Goal: Task Accomplishment & Management: Complete application form

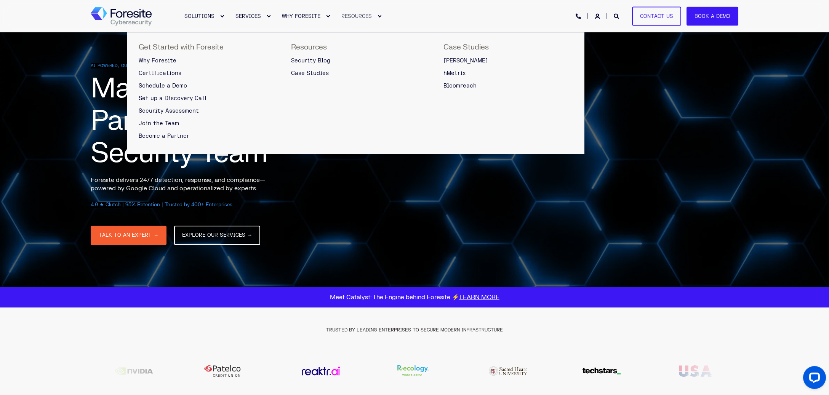
click at [356, 19] on span "RESOURCES" at bounding box center [356, 16] width 30 height 6
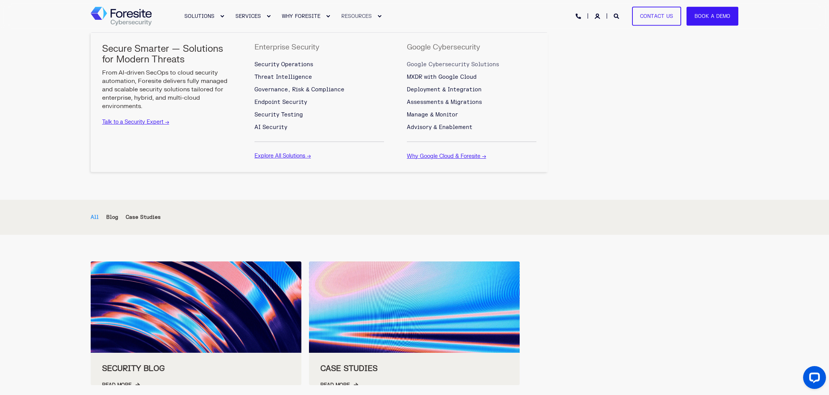
click at [417, 65] on span "Google Cybersecurity Solutions" at bounding box center [453, 64] width 92 height 6
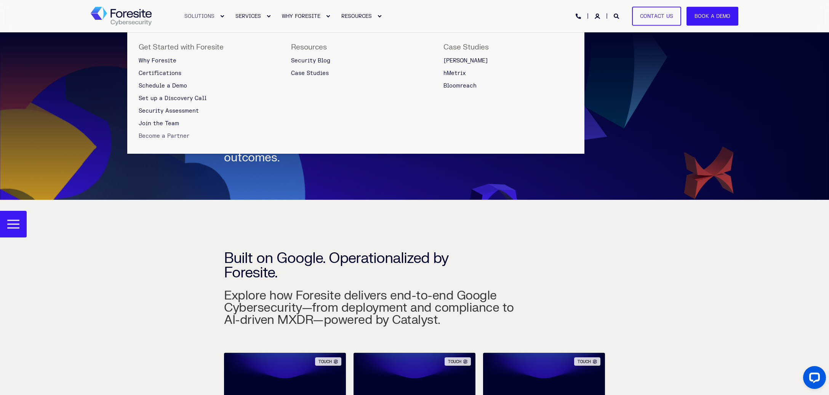
click at [156, 136] on span "Become a Partner" at bounding box center [164, 136] width 51 height 6
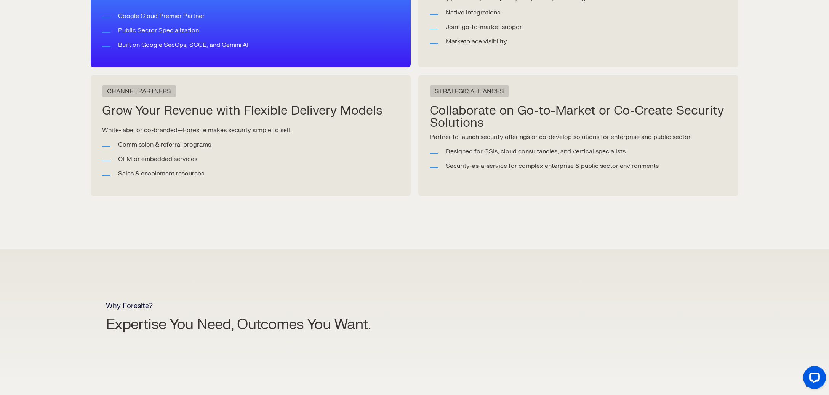
scroll to position [481, 0]
